Goal: Information Seeking & Learning: Learn about a topic

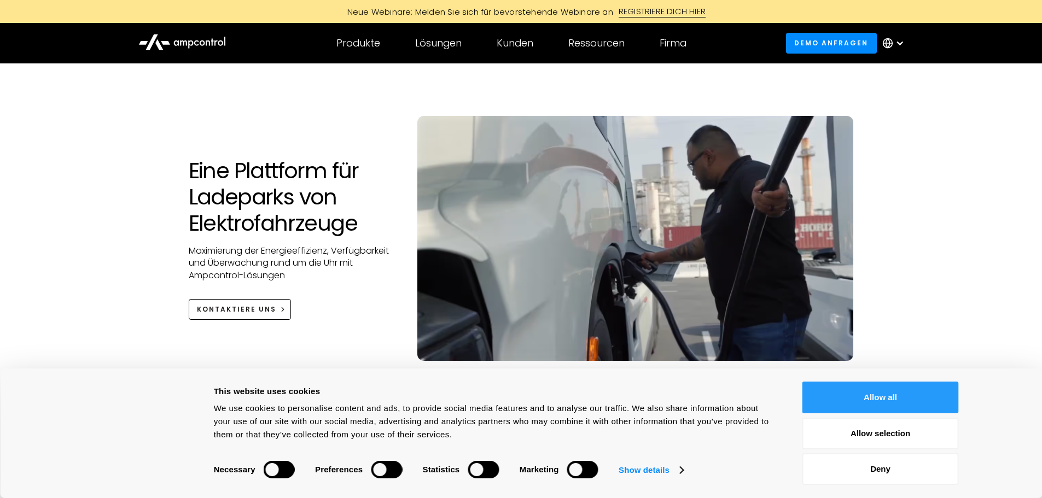
click at [895, 407] on button "Allow all" at bounding box center [880, 398] width 156 height 32
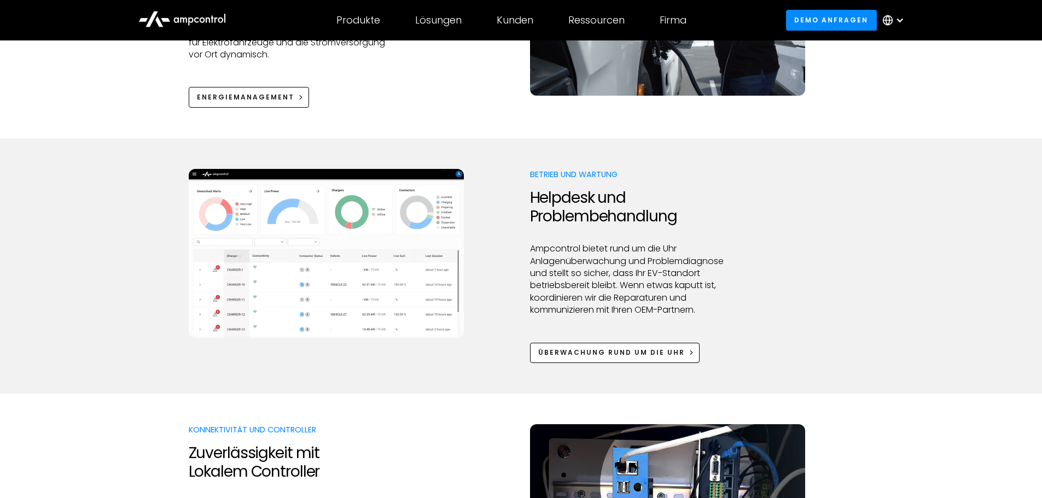
scroll to position [930, 0]
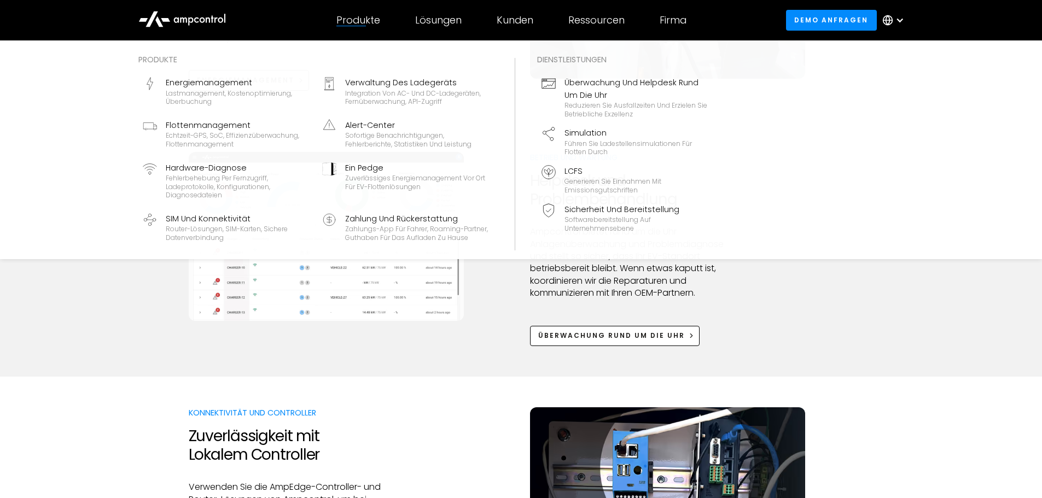
click at [353, 23] on div "Produkte" at bounding box center [358, 20] width 44 height 12
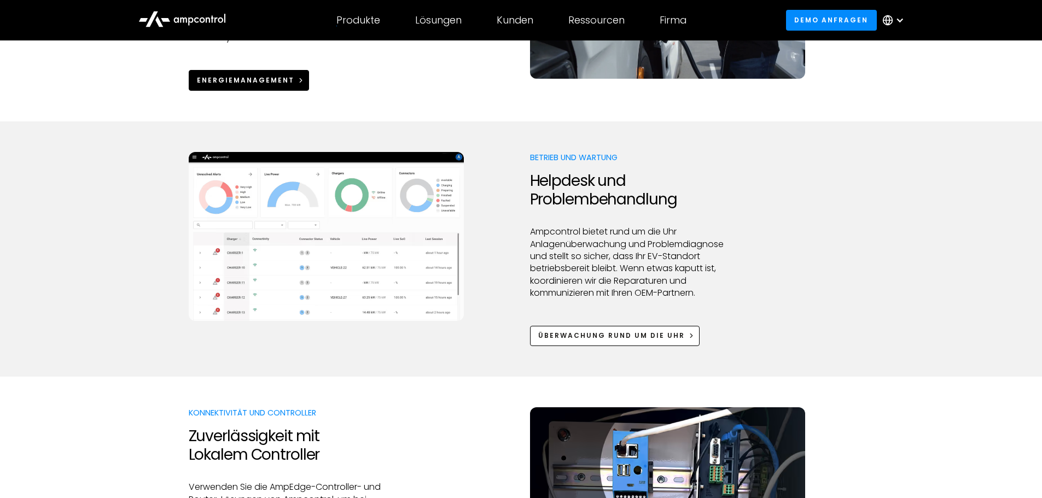
click at [276, 89] on link "Energiemanagement" at bounding box center [249, 80] width 121 height 20
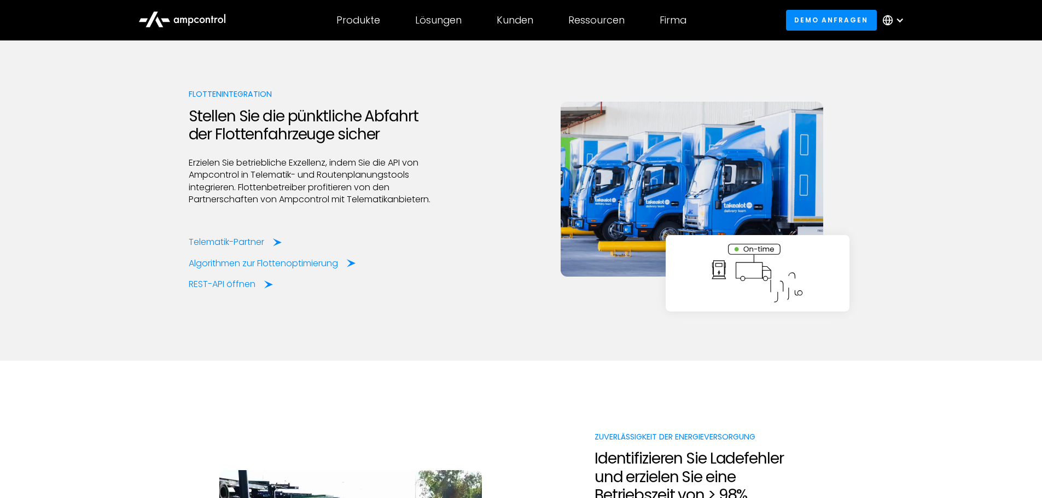
scroll to position [2133, 0]
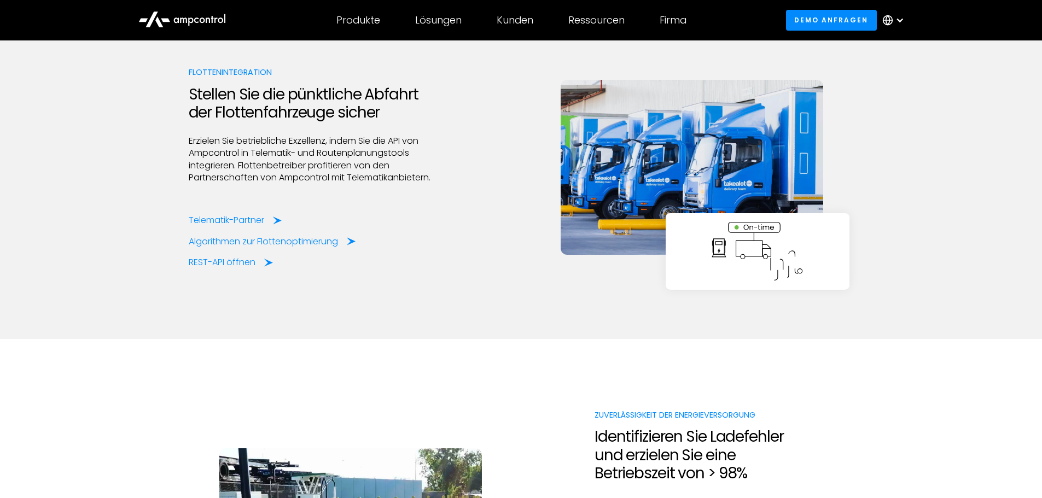
drag, startPoint x: 549, startPoint y: 267, endPoint x: 451, endPoint y: 302, distance: 104.0
click at [451, 302] on div "Flottenintegration Stellen Sie die pünktliche Abfahrt der Flottenfahrzeuge sich…" at bounding box center [521, 167] width 665 height 342
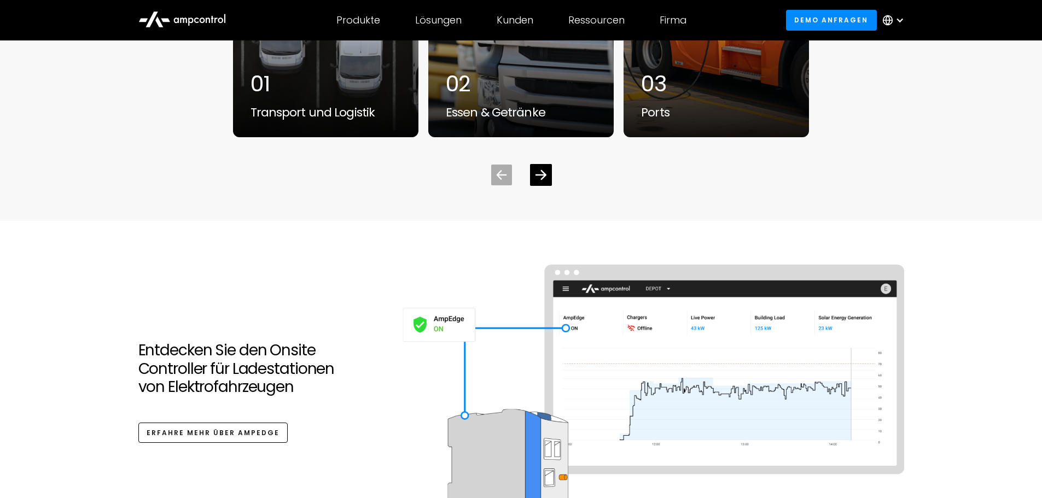
scroll to position [3500, 0]
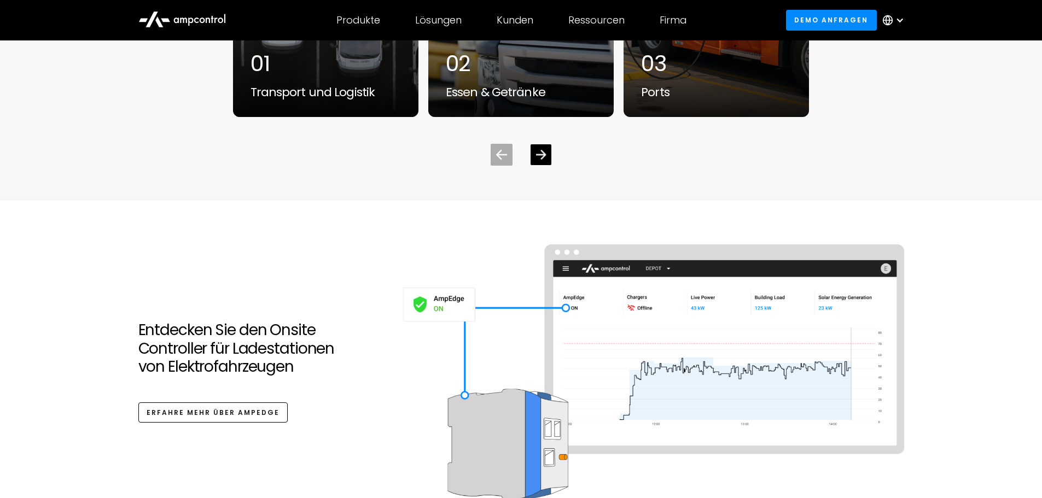
click at [545, 160] on div "Next slide" at bounding box center [540, 155] width 10 height 10
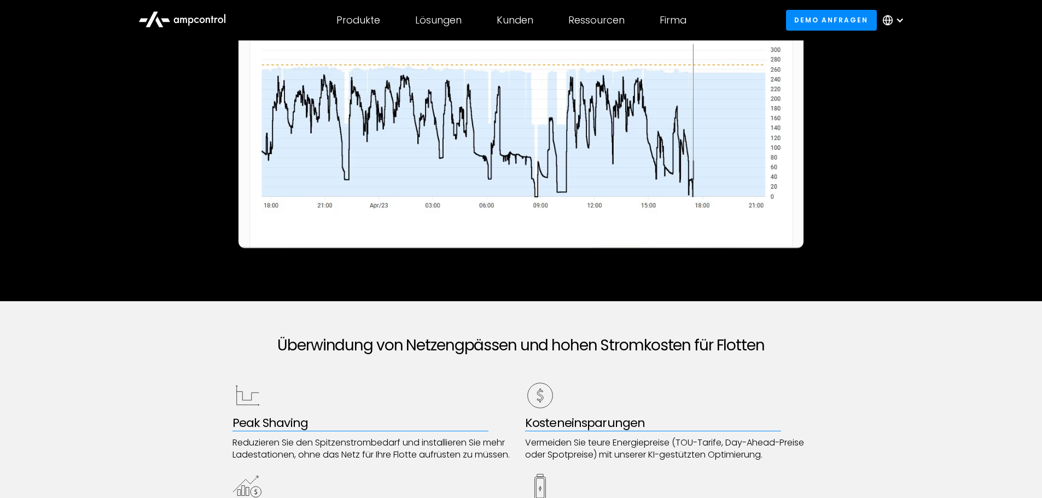
scroll to position [0, 0]
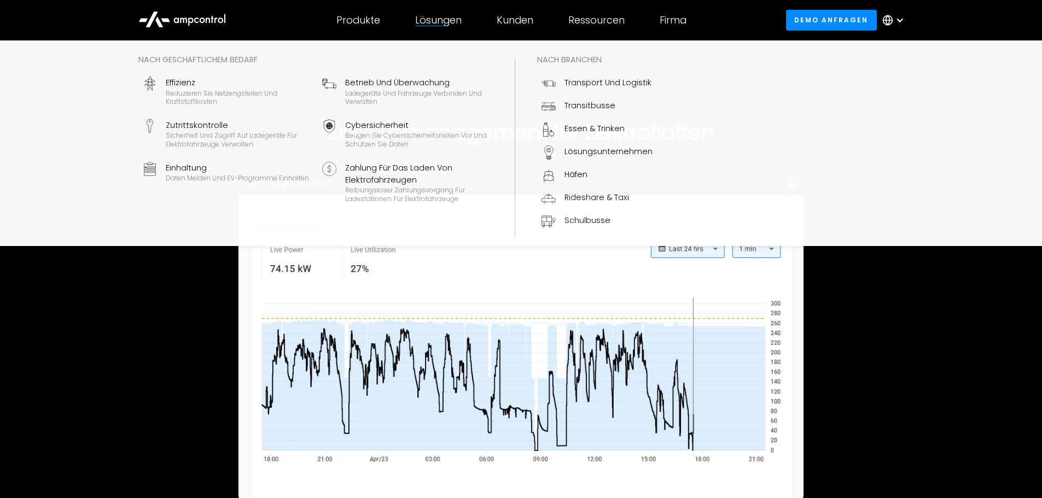
click at [412, 30] on div "Lösungen Nach geschäftlichem Bedarf Effizienz Reduzieren Sie Netzengstellen und…" at bounding box center [438, 20] width 81 height 38
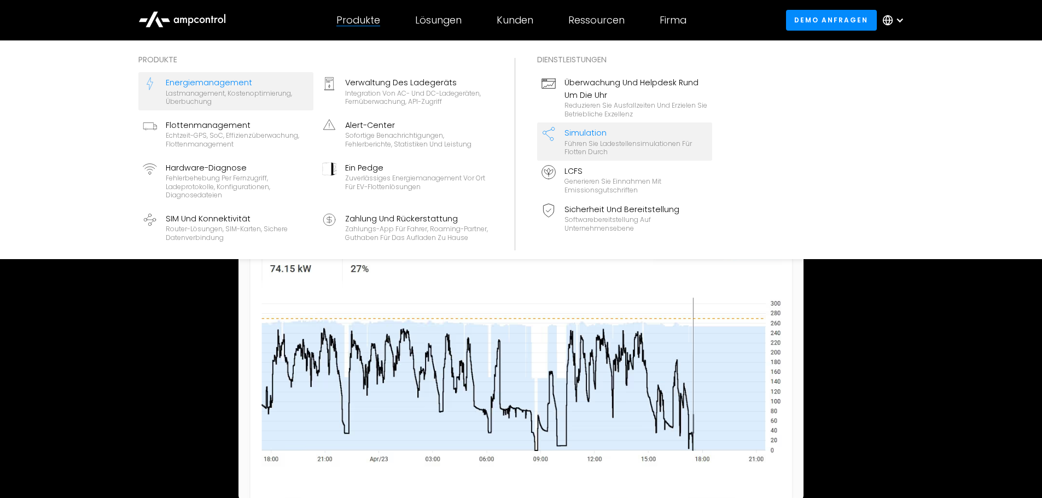
click at [593, 136] on div "Simulation" at bounding box center [635, 133] width 143 height 12
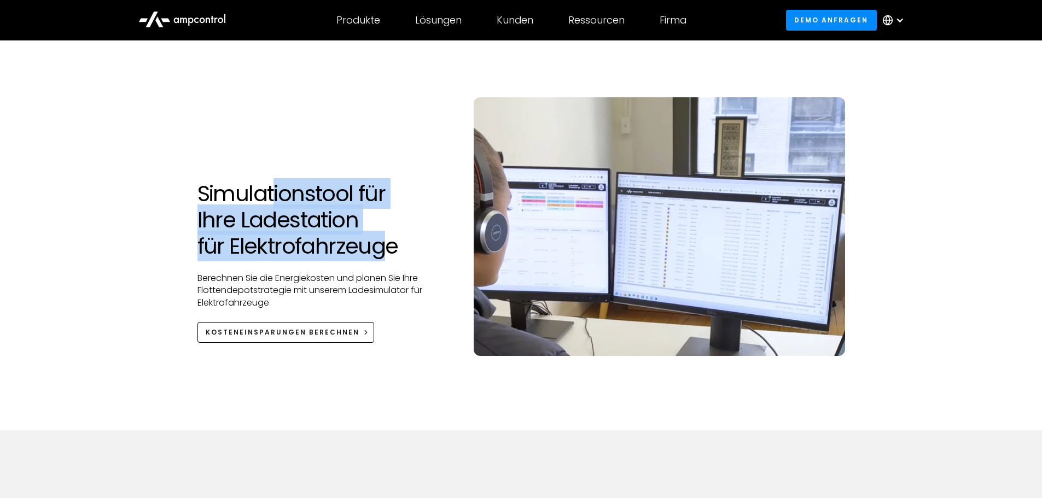
drag, startPoint x: 276, startPoint y: 208, endPoint x: 381, endPoint y: 250, distance: 113.1
click at [381, 250] on h1 "Simulationstool für Ihre Ladestation für Elektrofahrzeuge" at bounding box center [326, 219] width 259 height 79
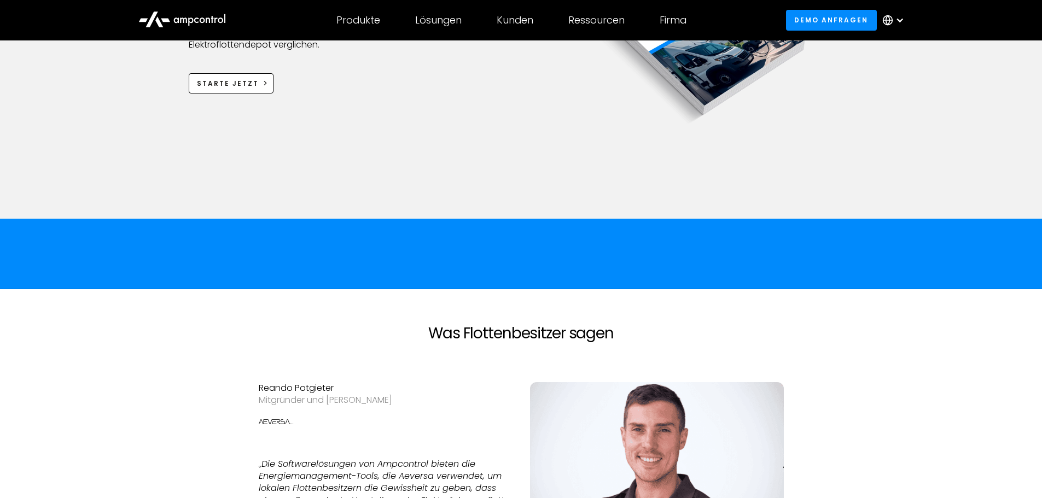
scroll to position [875, 0]
